Goal: Task Accomplishment & Management: Manage account settings

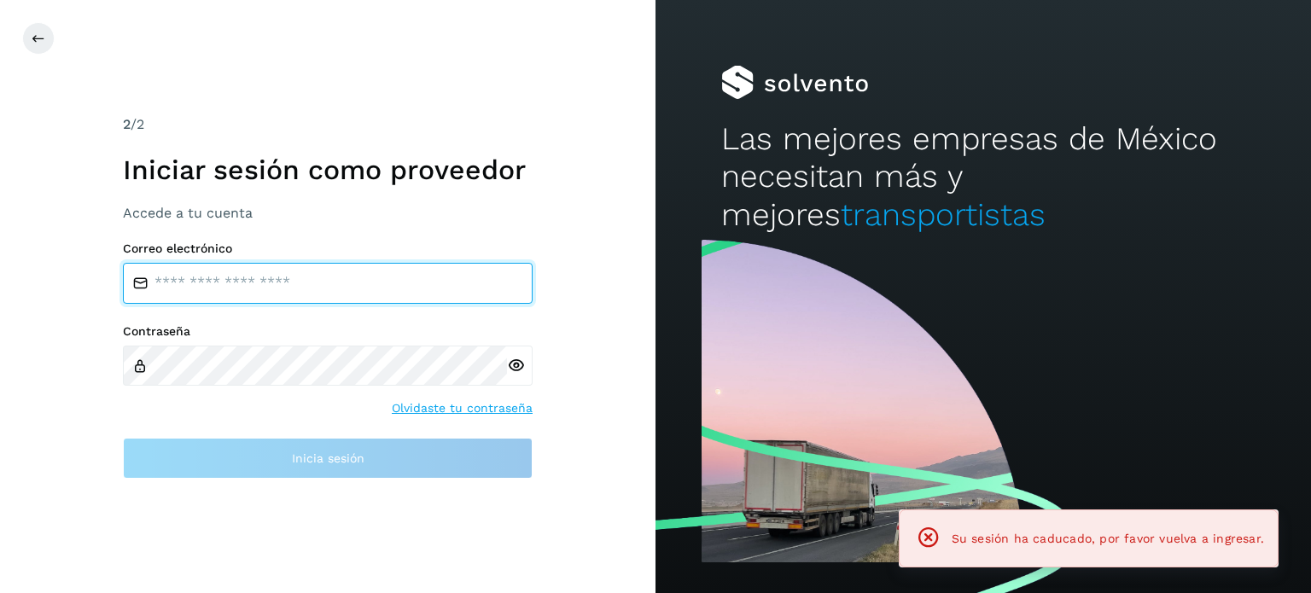
click at [305, 277] on input "email" at bounding box center [328, 283] width 410 height 41
type input "**********"
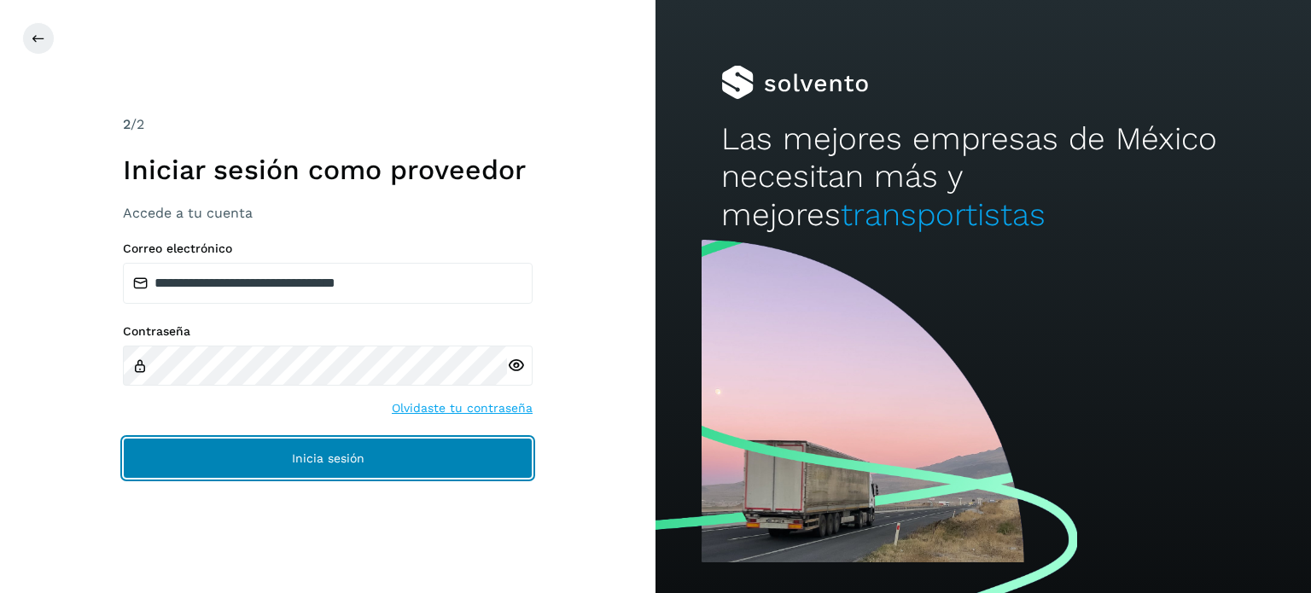
click at [350, 457] on span "Inicia sesión" at bounding box center [328, 459] width 73 height 12
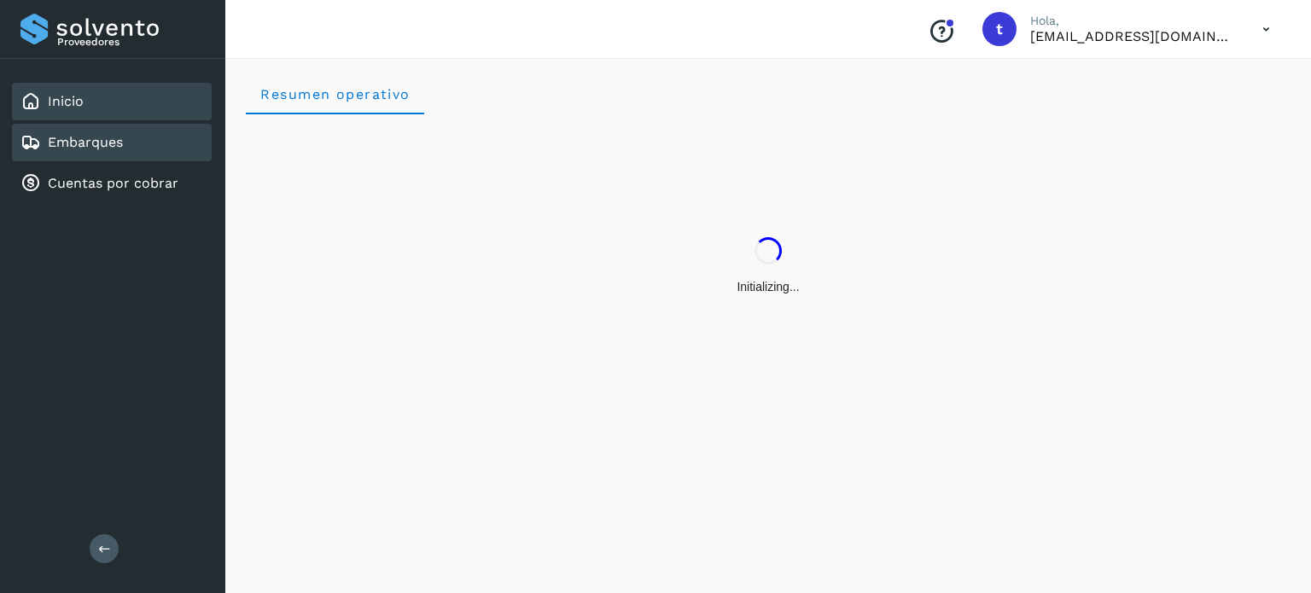
click at [92, 143] on link "Embarques" at bounding box center [85, 142] width 75 height 16
